Goal: Task Accomplishment & Management: Manage account settings

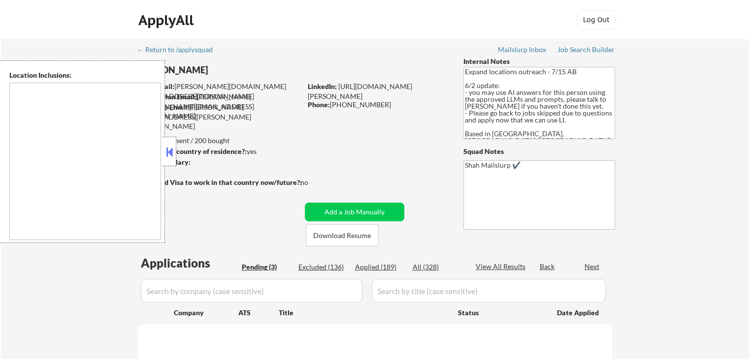
type textarea "[GEOGRAPHIC_DATA], ON [GEOGRAPHIC_DATA], ON [GEOGRAPHIC_DATA], ON [GEOGRAPHIC_D…"
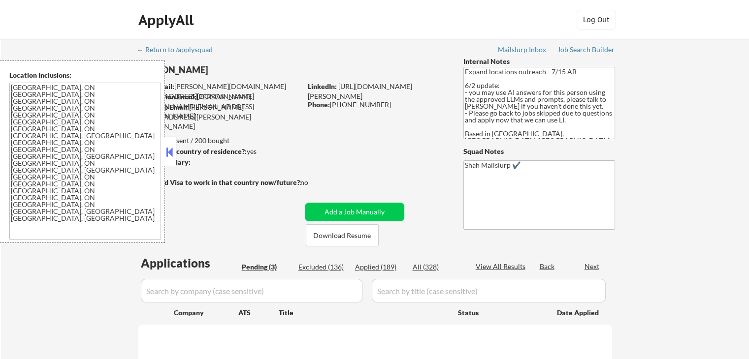
select select ""pending""
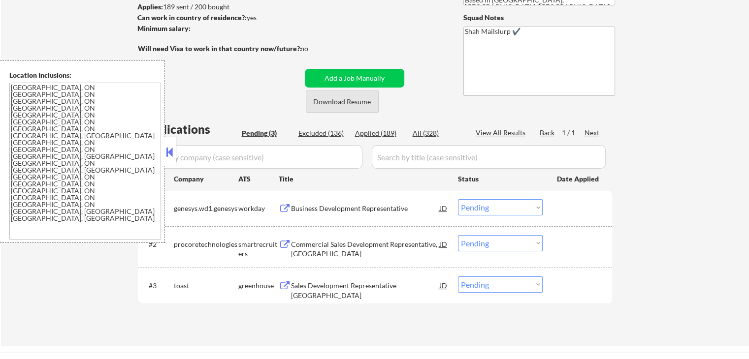
scroll to position [148, 0]
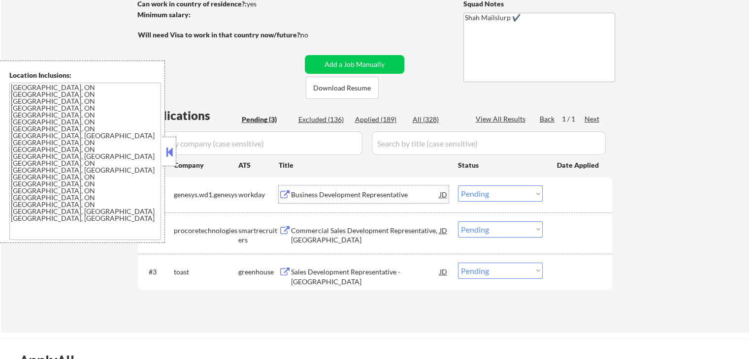
click at [308, 198] on div "Business Development Representative" at bounding box center [365, 195] width 149 height 10
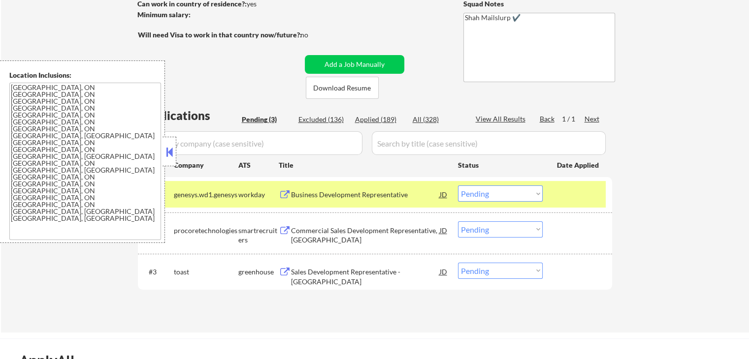
click at [299, 226] on div "Commercial Sales Development Representative, [GEOGRAPHIC_DATA]" at bounding box center [365, 235] width 149 height 19
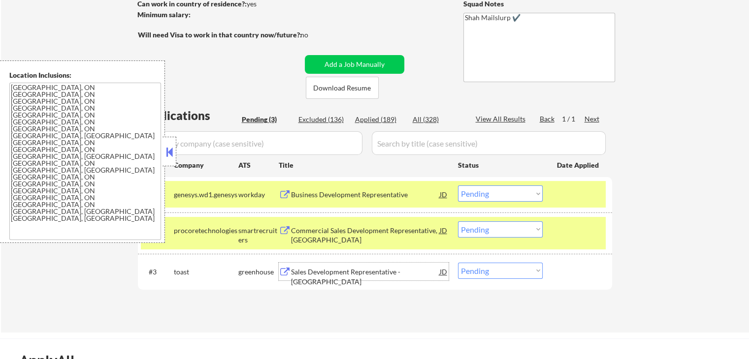
click at [299, 267] on div "Sales Development Representative - [GEOGRAPHIC_DATA]" at bounding box center [365, 272] width 149 height 18
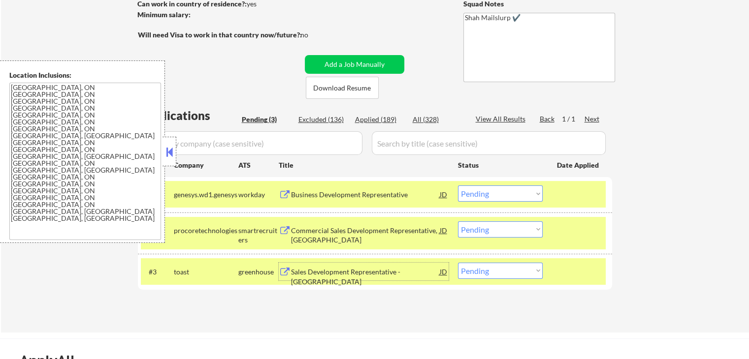
drag, startPoint x: 495, startPoint y: 276, endPoint x: 496, endPoint y: 299, distance: 23.1
click at [495, 280] on div "#3 toast greenhouse Sales Development Representative - [GEOGRAPHIC_DATA] JD Cho…" at bounding box center [373, 271] width 465 height 27
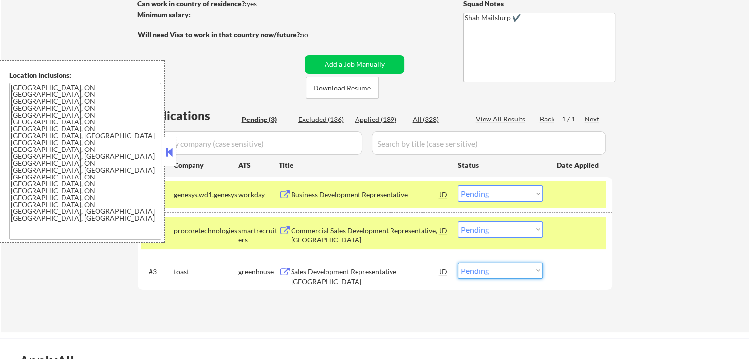
select select ""applied""
click at [458, 263] on select "Choose an option... Pending Applied Excluded (Questions) Excluded (Expired) Exc…" at bounding box center [500, 271] width 85 height 16
click at [484, 233] on select "Choose an option... Pending Applied Excluded (Questions) Excluded (Expired) Exc…" at bounding box center [500, 230] width 85 height 16
select select ""applied""
click at [458, 222] on select "Choose an option... Pending Applied Excluded (Questions) Excluded (Expired) Exc…" at bounding box center [500, 230] width 85 height 16
